Goal: Task Accomplishment & Management: Use online tool/utility

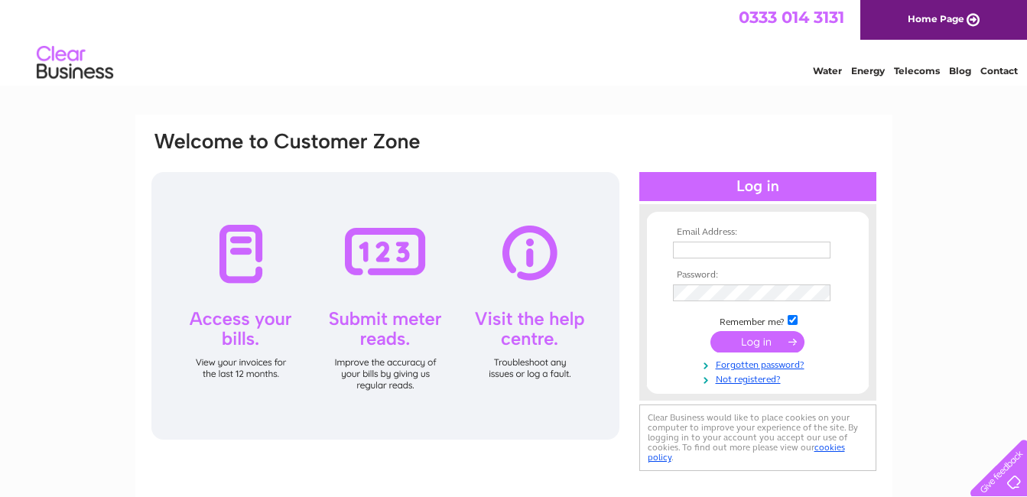
click at [796, 321] on input "checkbox" at bounding box center [793, 320] width 10 height 10
checkbox input "false"
click at [682, 247] on input "text" at bounding box center [752, 251] width 159 height 18
type input "lorna-vs@hotmail.co.uk"
click at [771, 344] on input "submit" at bounding box center [758, 341] width 94 height 21
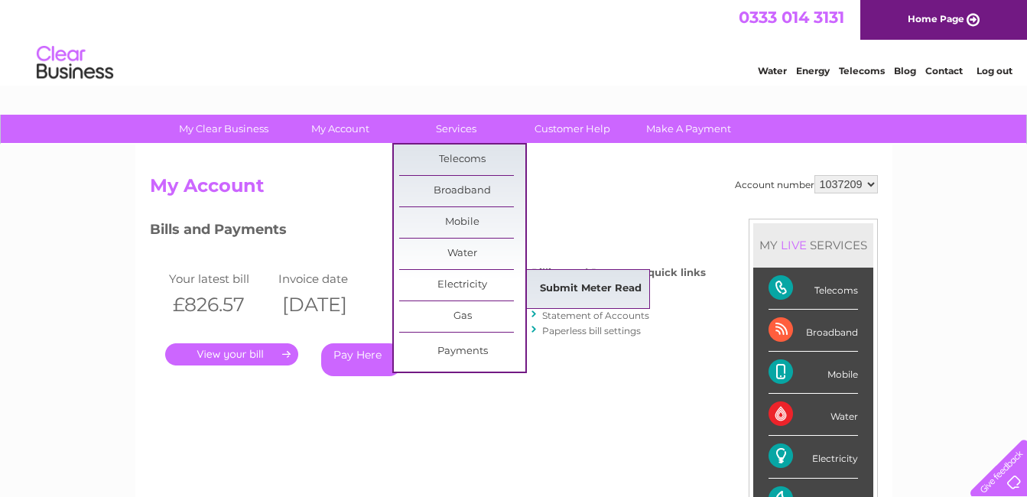
click at [569, 284] on link "Submit Meter Read" at bounding box center [591, 289] width 126 height 31
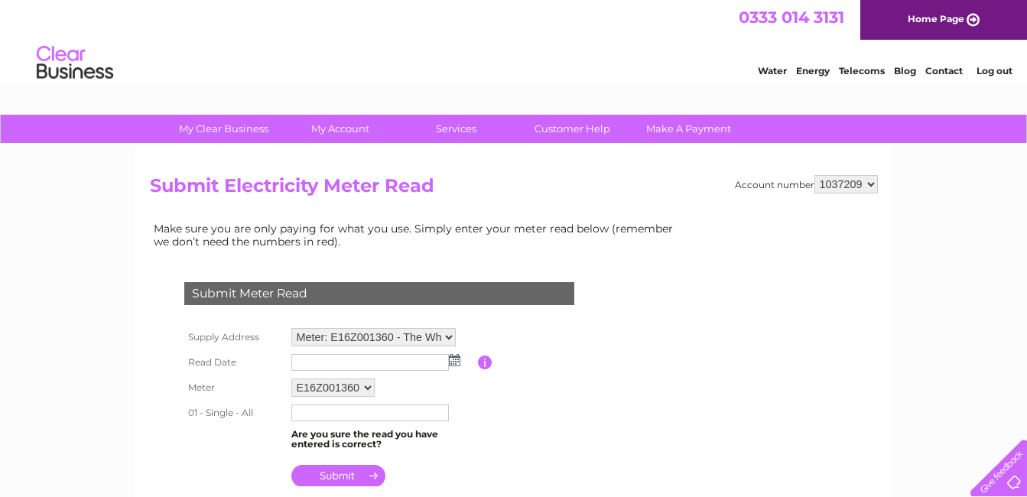
click at [457, 358] on img at bounding box center [454, 360] width 11 height 12
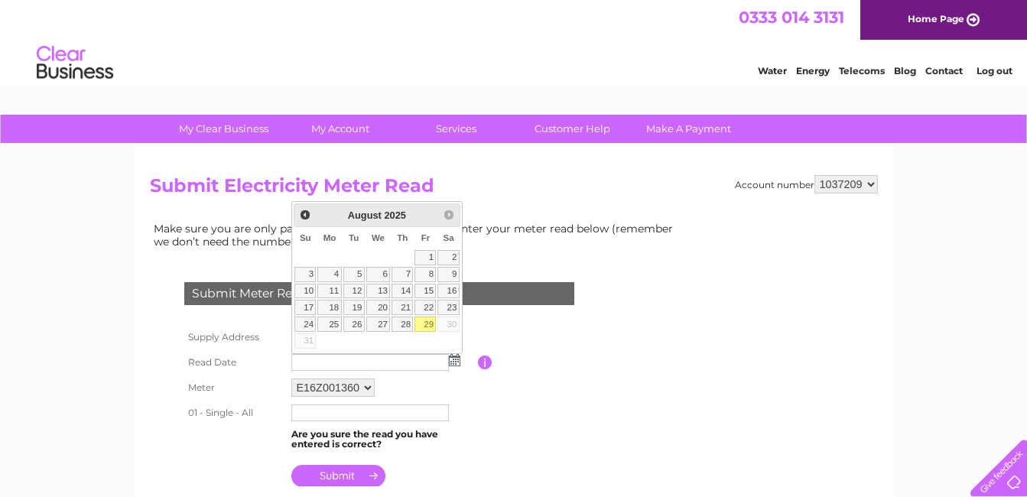
click at [426, 324] on link "29" at bounding box center [425, 324] width 21 height 15
type input "2025/08/29"
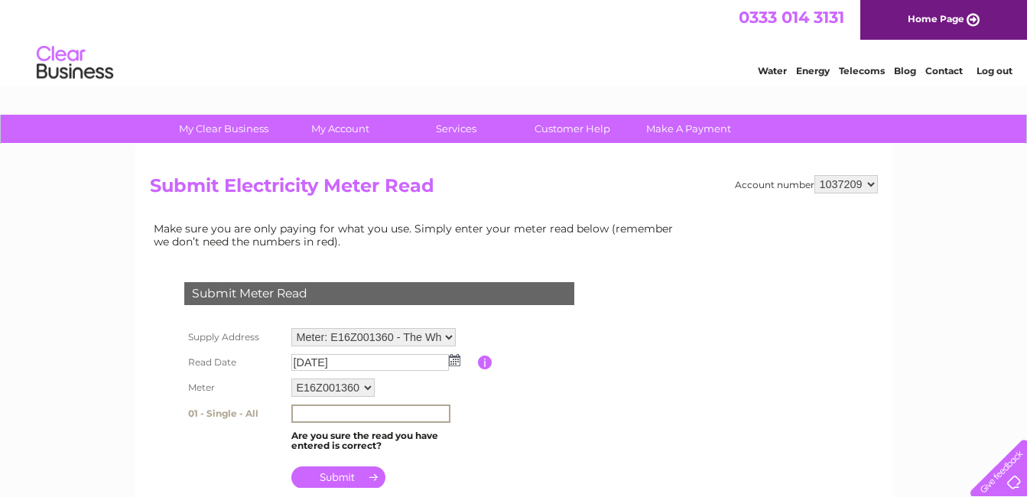
click at [300, 412] on input "text" at bounding box center [370, 414] width 159 height 18
type input "218566"
click at [335, 480] on input "submit" at bounding box center [338, 475] width 94 height 21
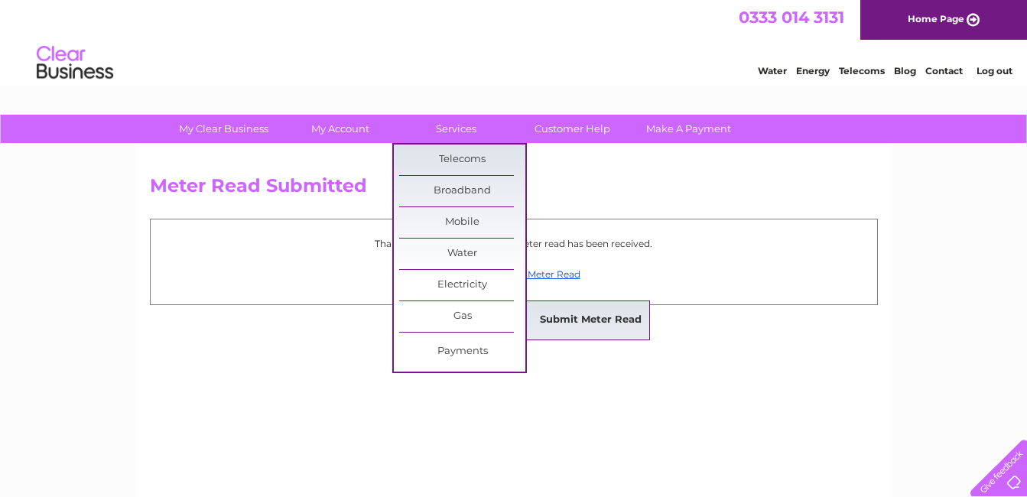
click at [560, 316] on link "Submit Meter Read" at bounding box center [591, 320] width 126 height 31
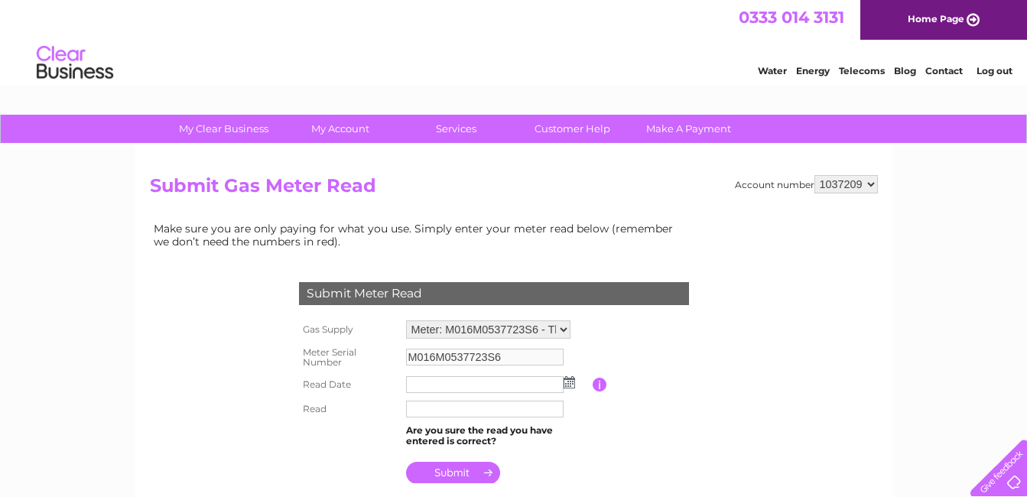
click at [569, 382] on img at bounding box center [569, 382] width 11 height 12
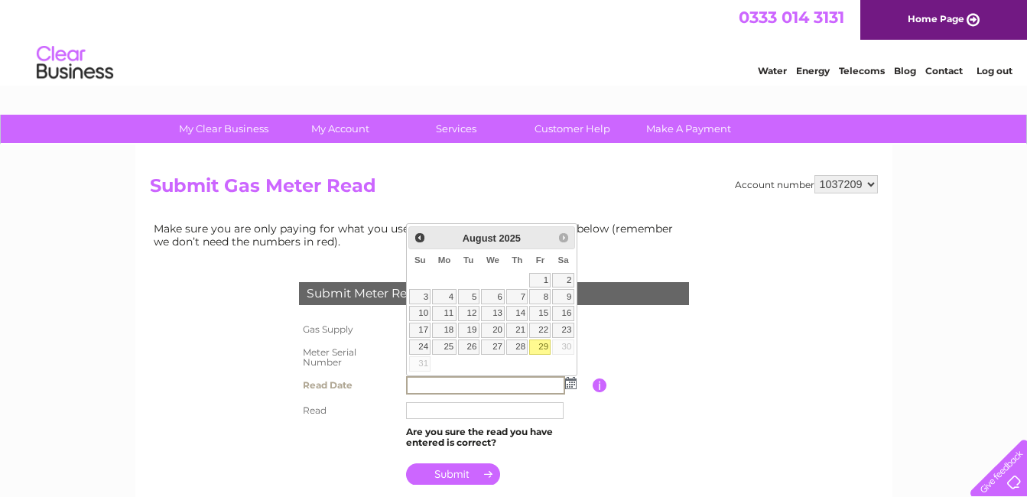
click at [544, 342] on link "29" at bounding box center [539, 347] width 21 height 15
type input "2025/08/29"
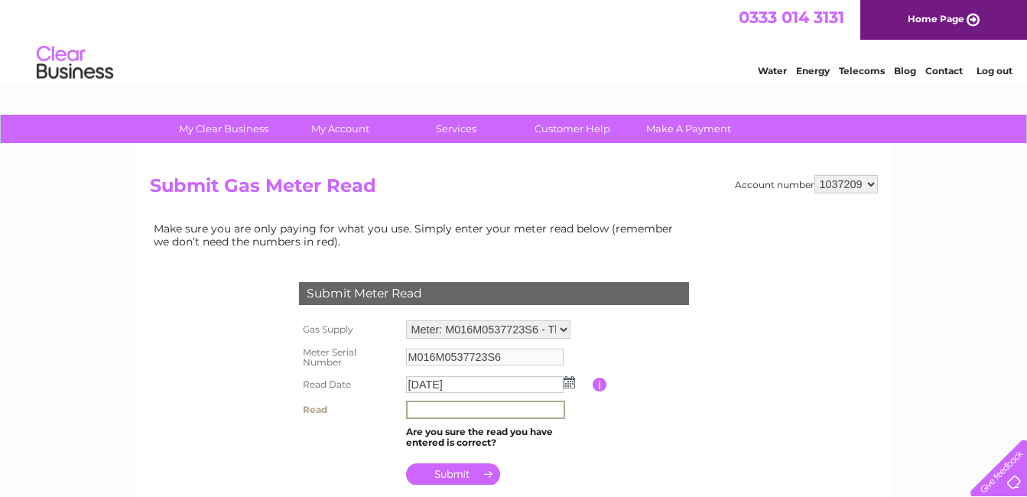
click at [412, 408] on input "text" at bounding box center [485, 410] width 159 height 18
type input "4794"
click at [446, 472] on input "submit" at bounding box center [453, 474] width 94 height 21
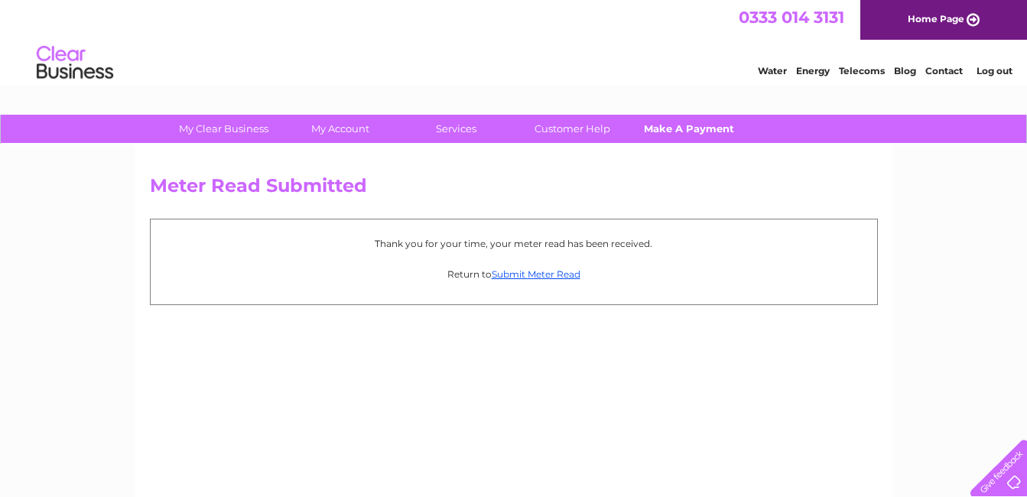
click at [692, 129] on link "Make A Payment" at bounding box center [689, 129] width 126 height 28
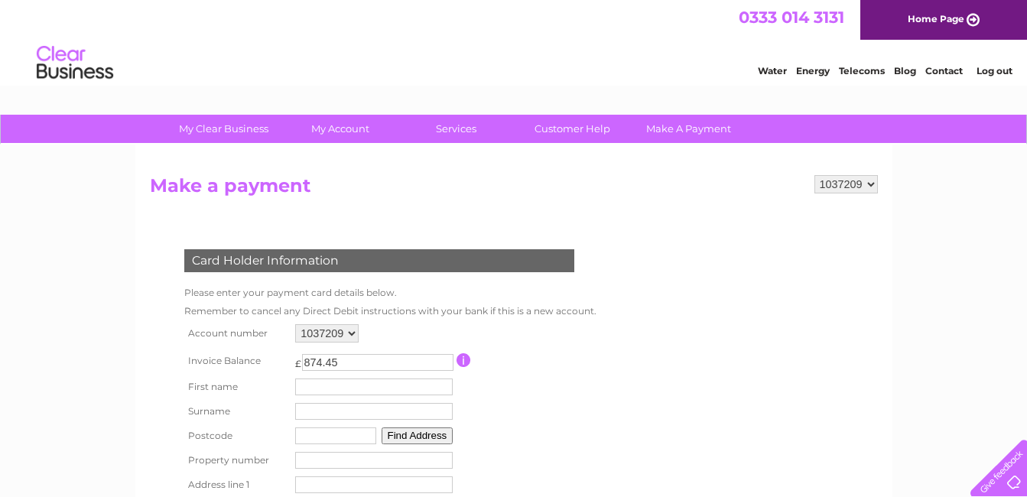
click at [995, 71] on link "Log out" at bounding box center [995, 70] width 36 height 11
